Goal: Information Seeking & Learning: Learn about a topic

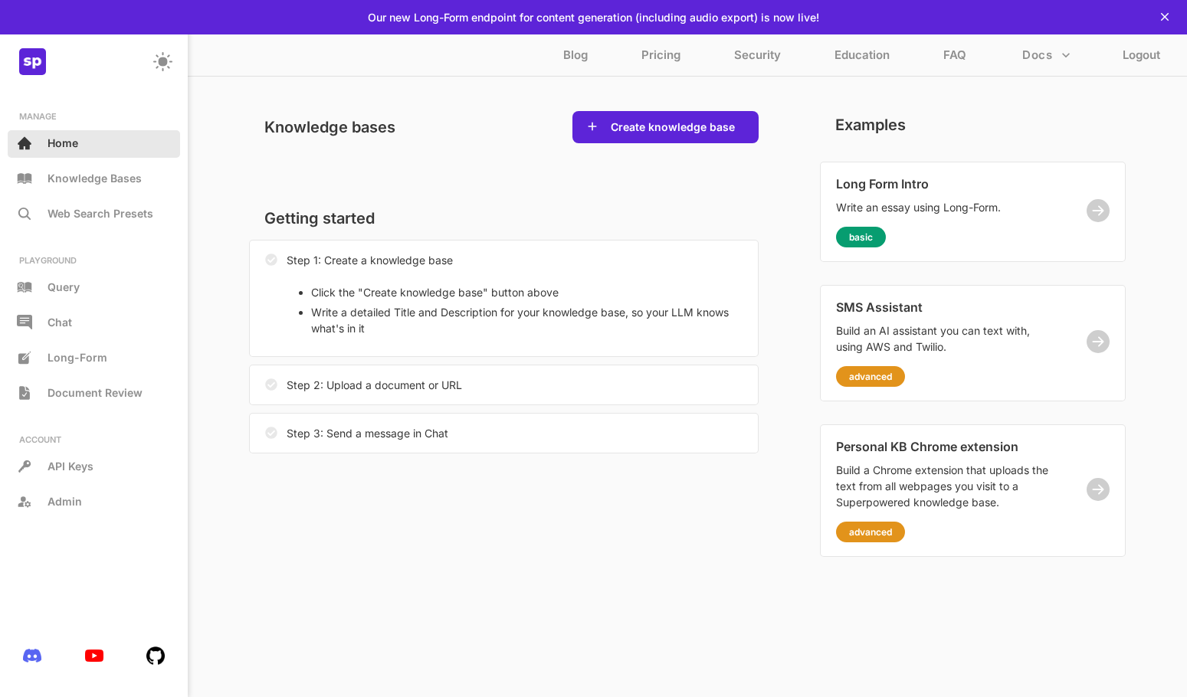
click at [67, 149] on div "Home" at bounding box center [94, 144] width 172 height 28
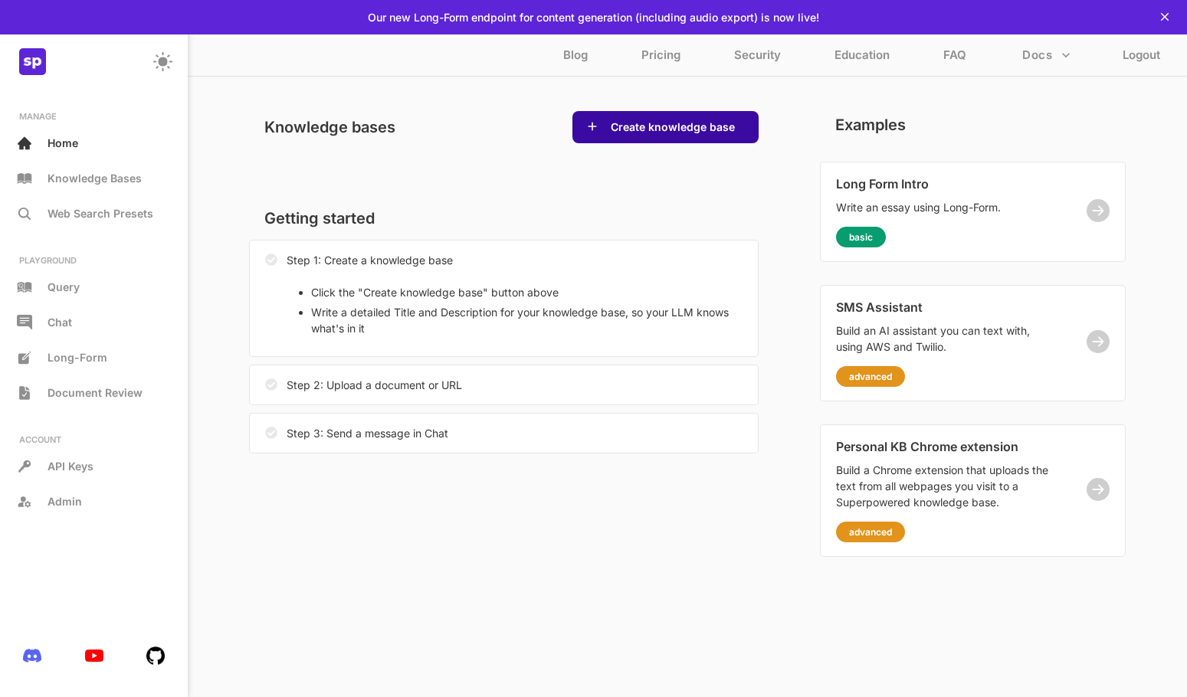
click at [640, 131] on button "Create knowledge base" at bounding box center [672, 127] width 133 height 15
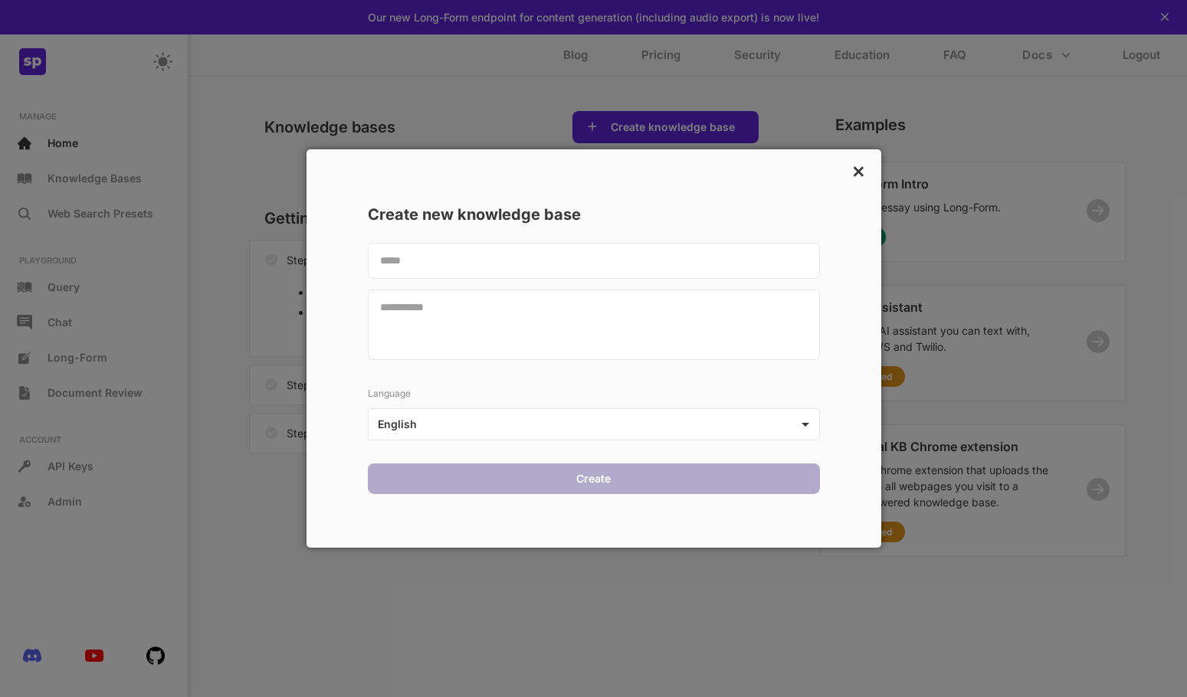
click at [855, 167] on p "×" at bounding box center [858, 170] width 15 height 26
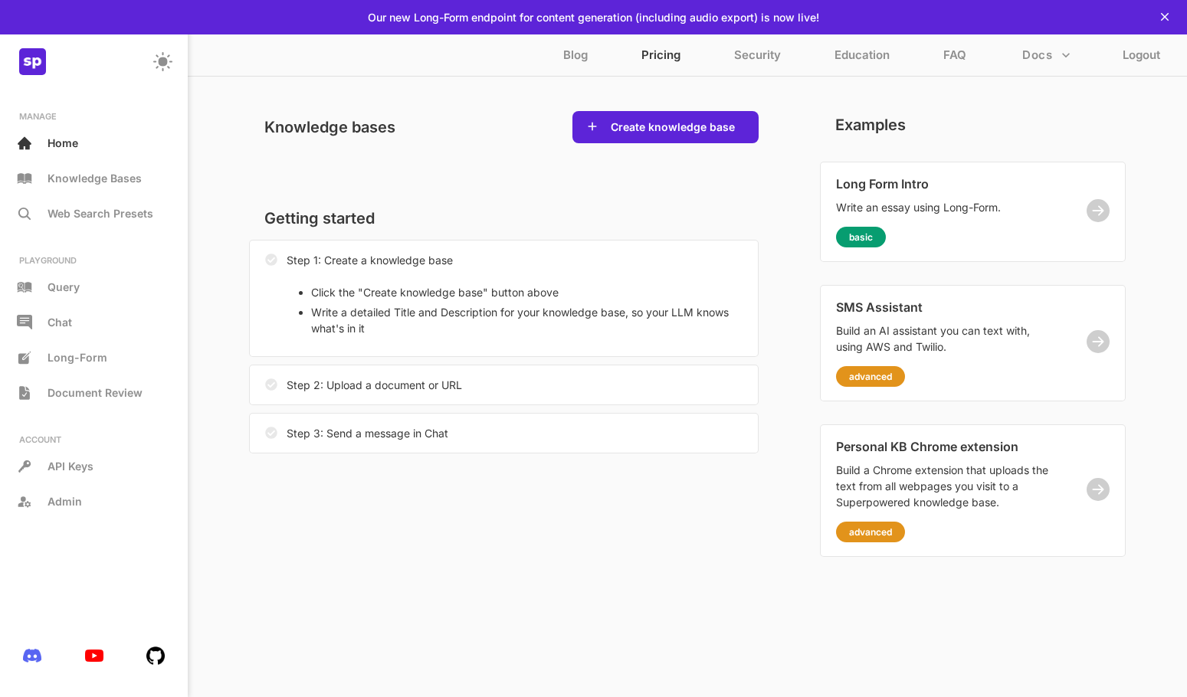
click at [673, 54] on p "Pricing" at bounding box center [660, 58] width 39 height 22
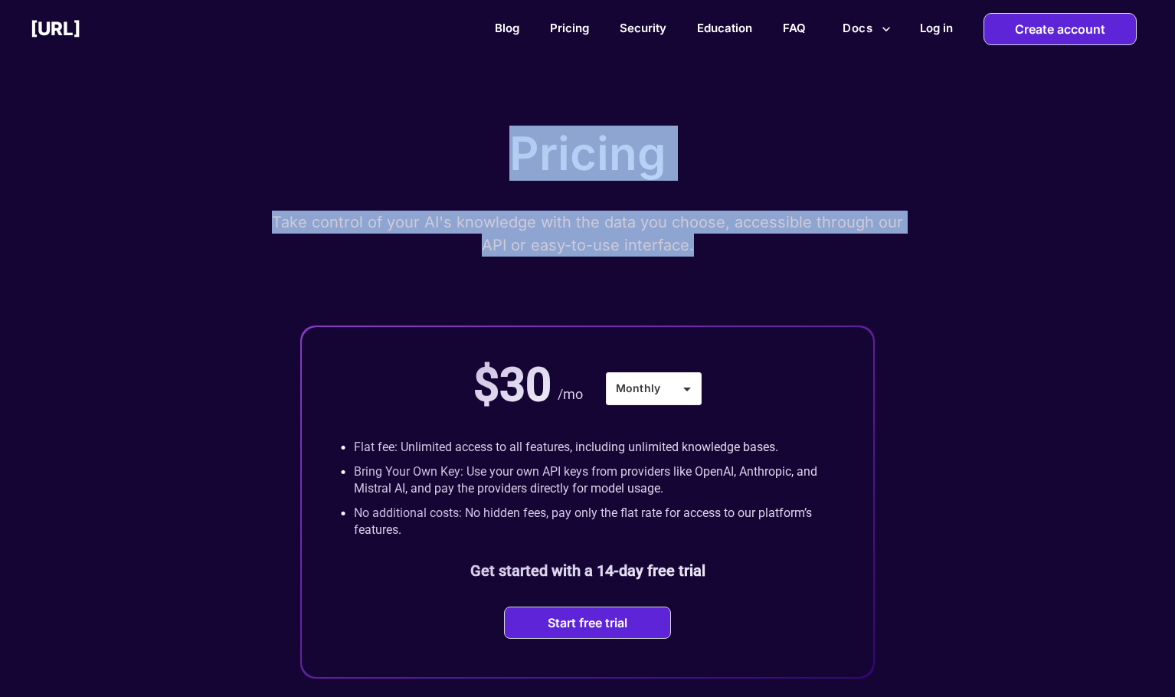
drag, startPoint x: 1174, startPoint y: 138, endPoint x: 1198, endPoint y: 281, distance: 145.2
